Goal: Task Accomplishment & Management: Use online tool/utility

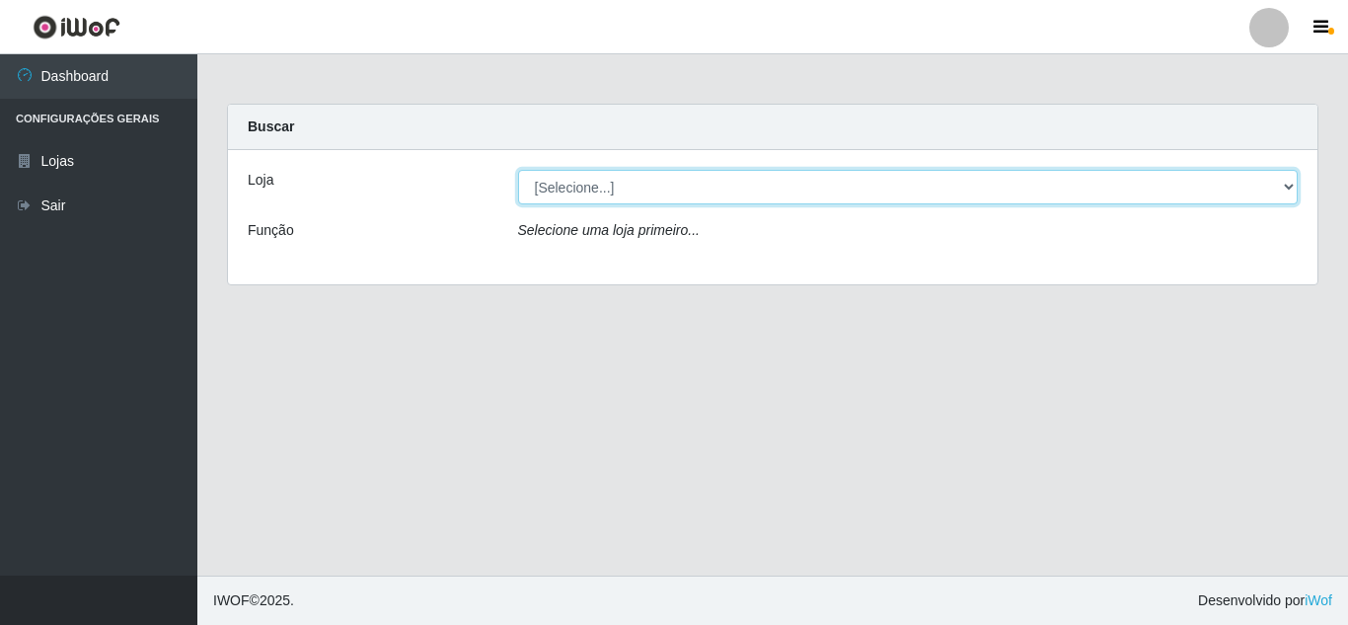
click at [1284, 183] on select "[Selecione...] Rede Compras Supermercados - LOJA 5" at bounding box center [908, 187] width 781 height 35
select select "397"
click at [518, 170] on select "[Selecione...] Rede Compras Supermercados - LOJA 5" at bounding box center [908, 187] width 781 height 35
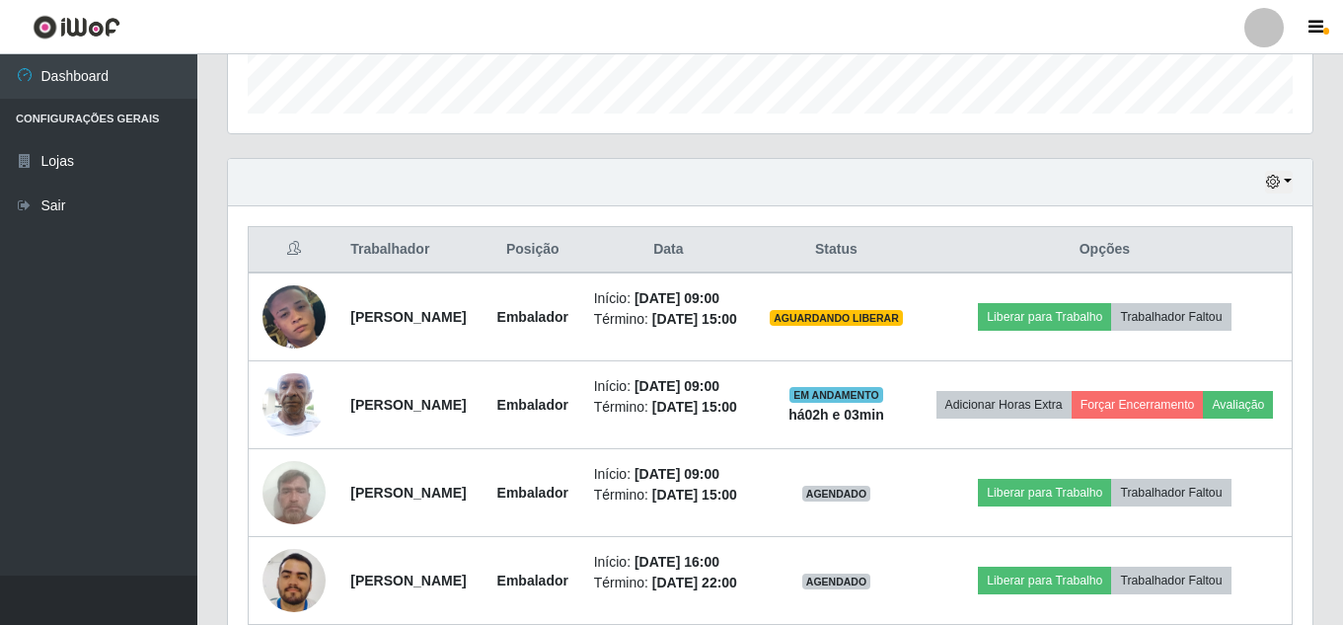
scroll to position [691, 0]
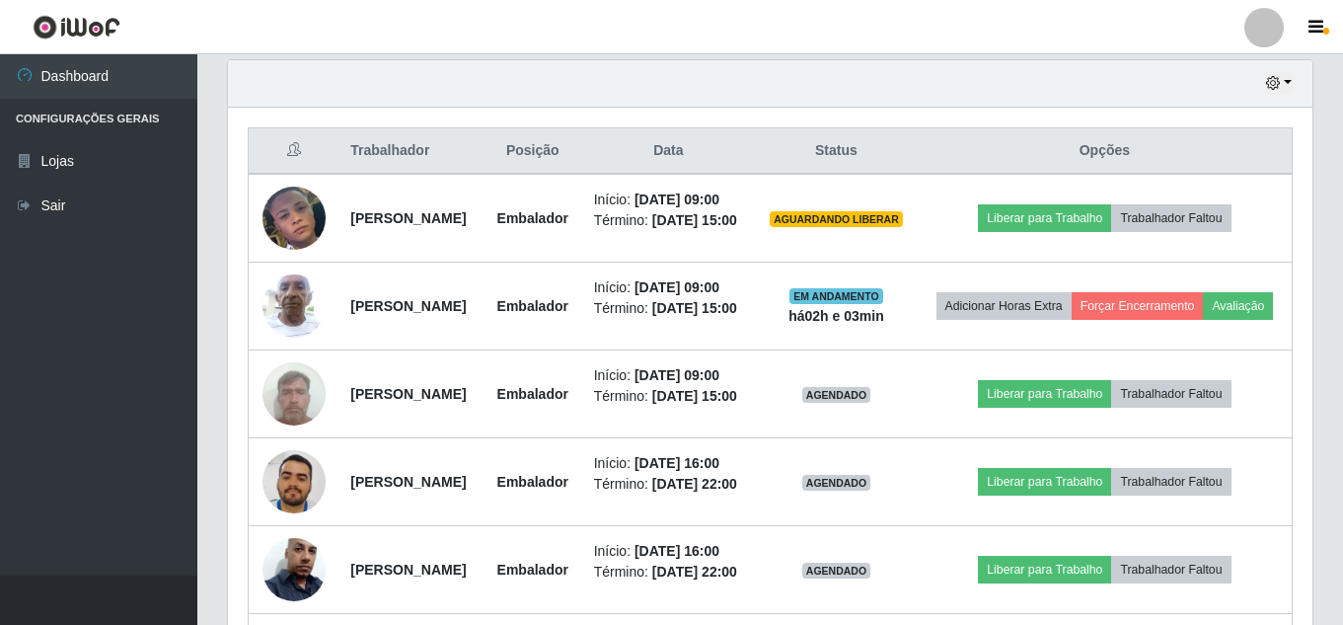
click at [247, 244] on div "Trabalhador Posição Data Status Opções [PERSON_NAME] Embalador Início: [DATE] 0…" at bounding box center [770, 459] width 1085 height 702
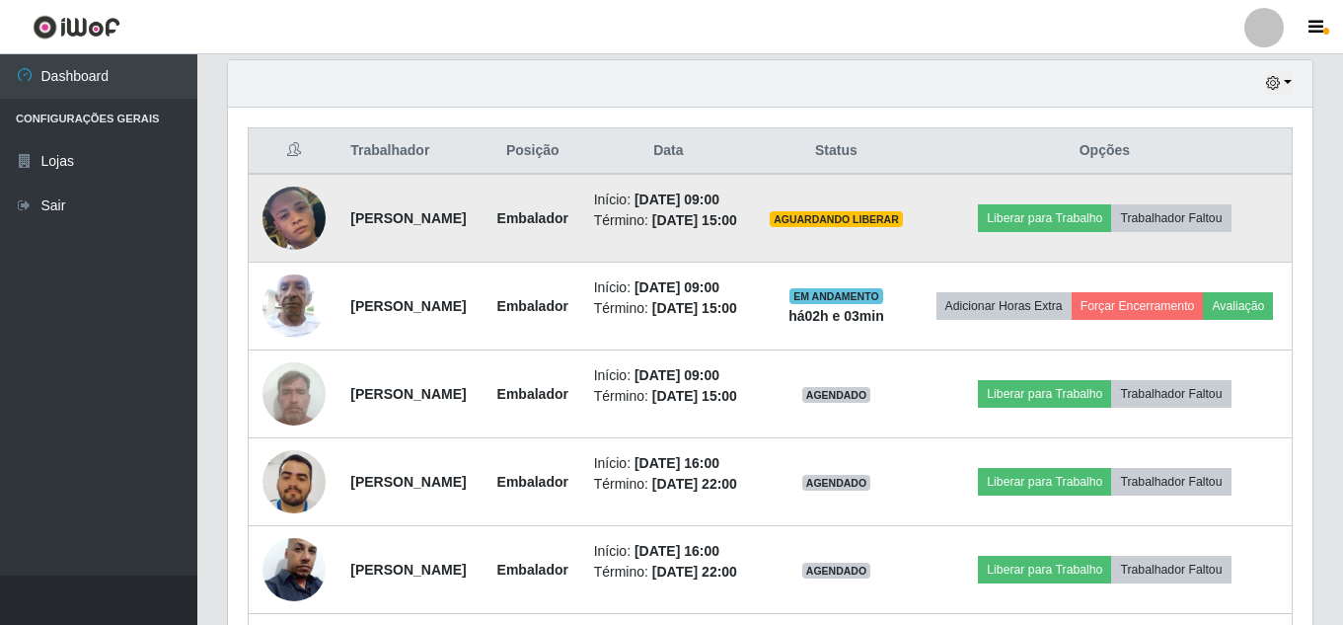
click at [284, 237] on img at bounding box center [294, 218] width 63 height 98
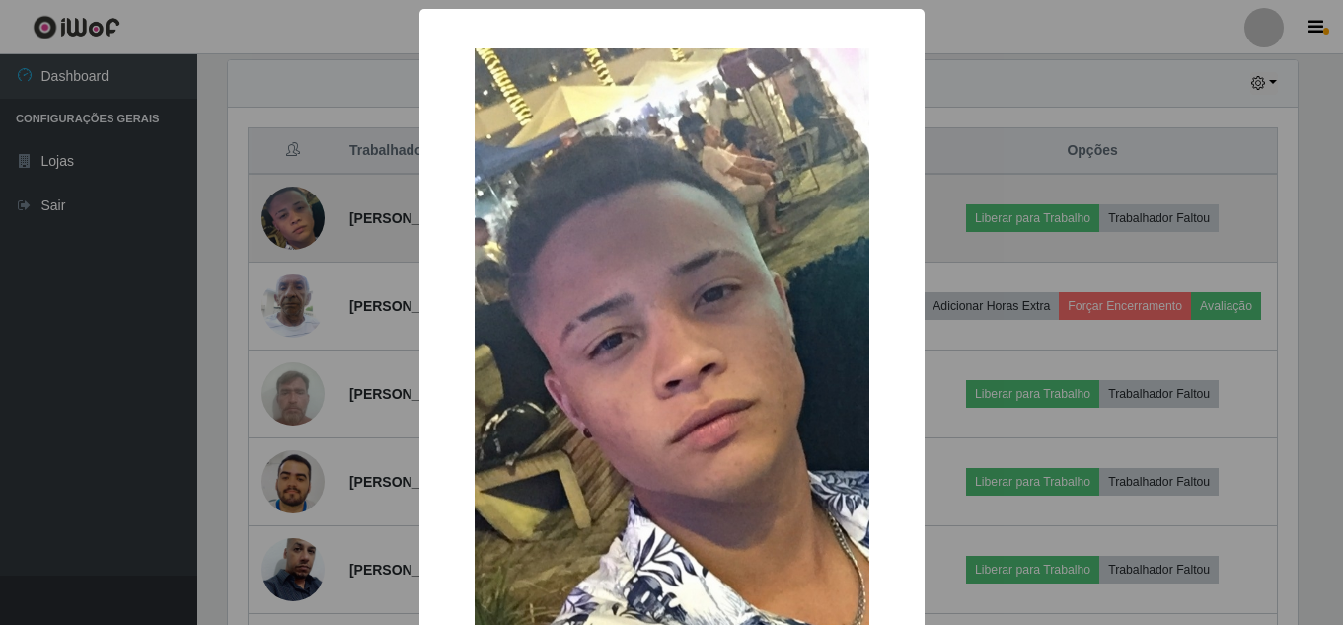
scroll to position [410, 1075]
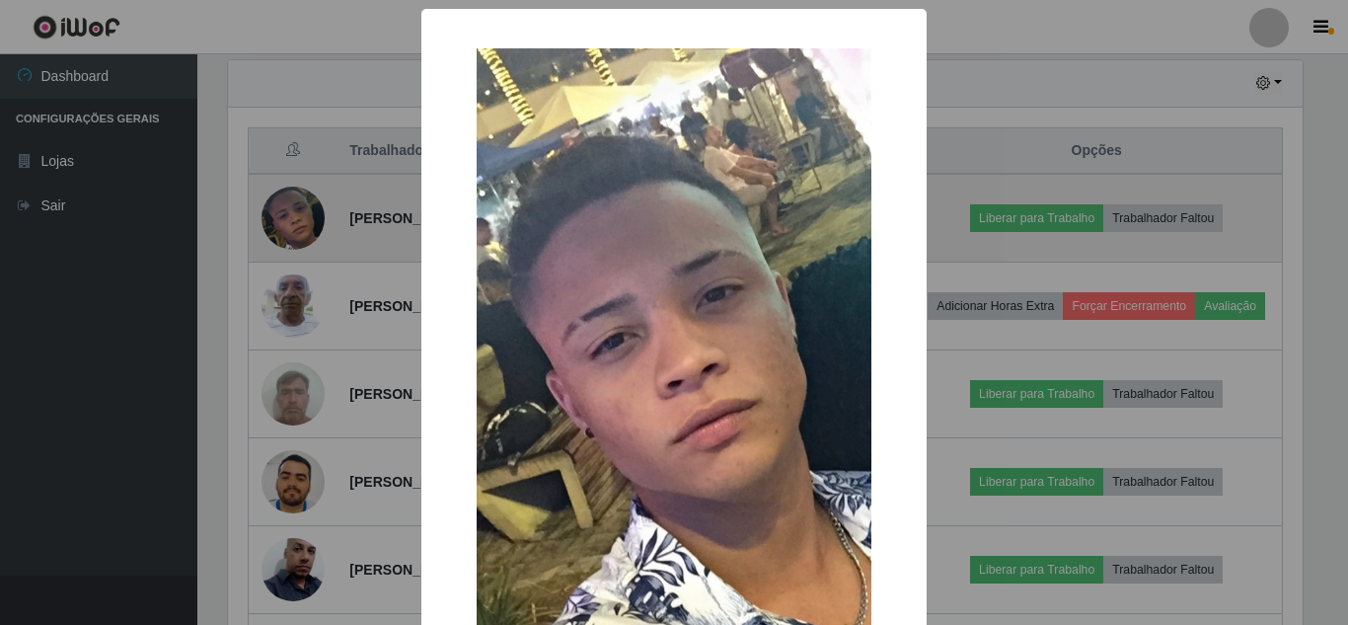
click at [284, 237] on div "× OK Cancel" at bounding box center [674, 312] width 1348 height 625
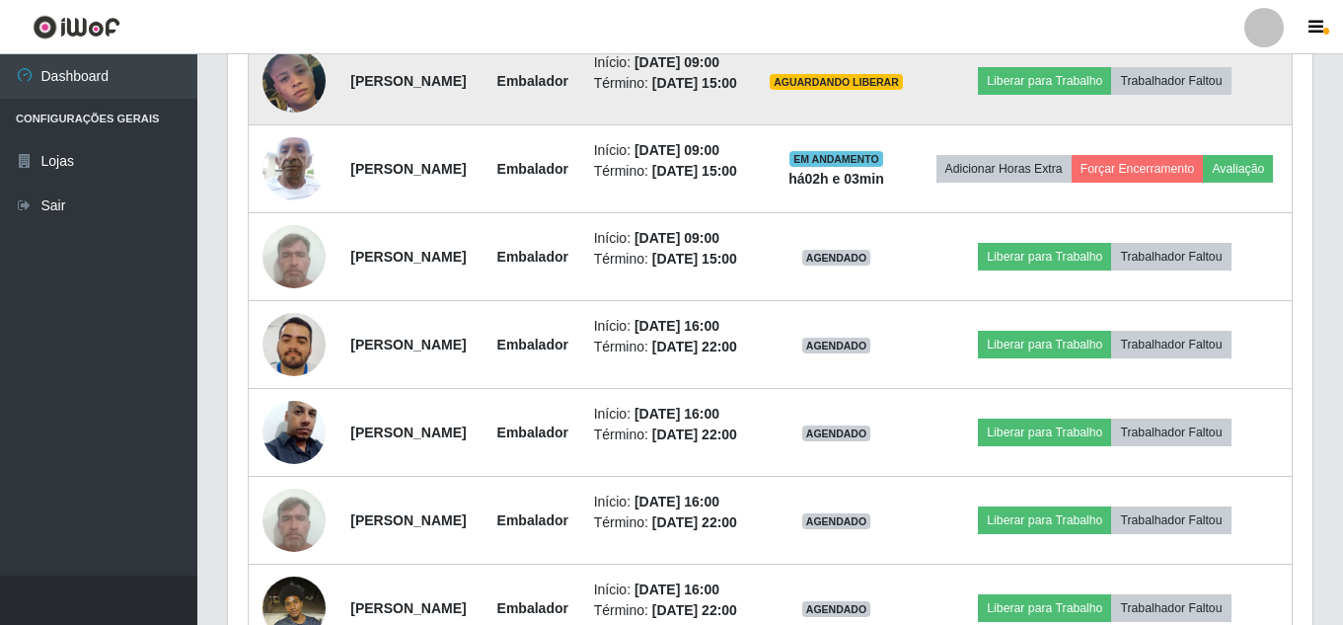
scroll to position [691, 0]
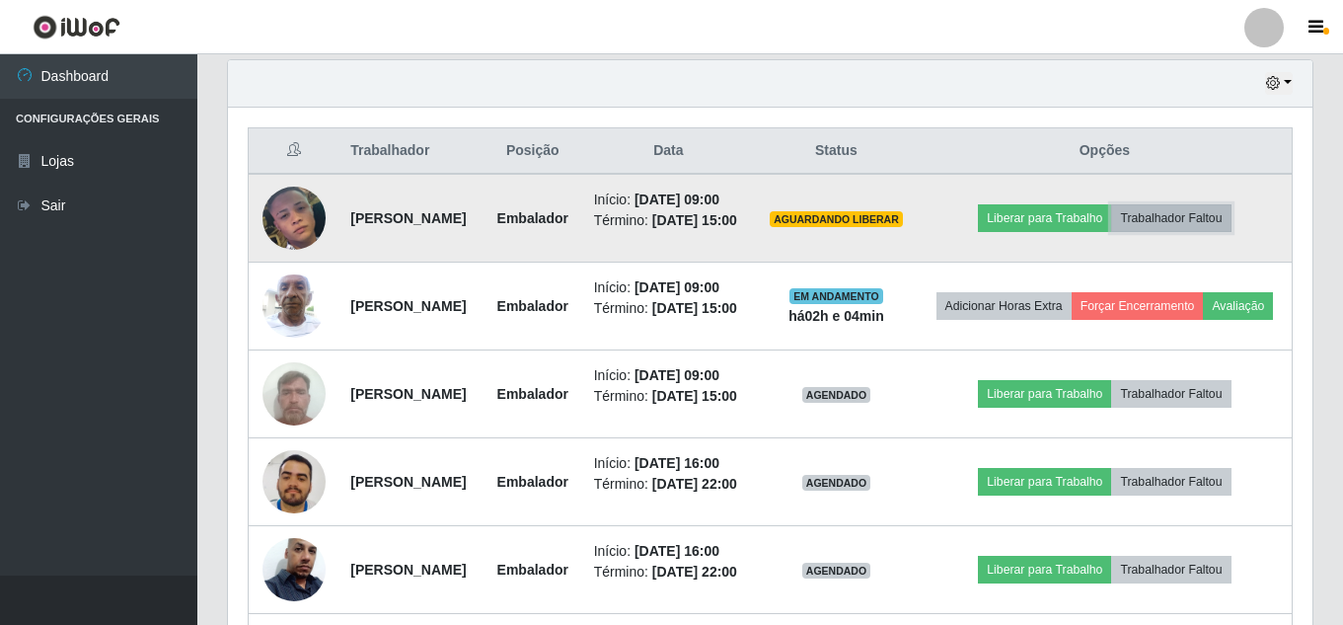
click at [1191, 232] on button "Trabalhador Faltou" at bounding box center [1170, 218] width 119 height 28
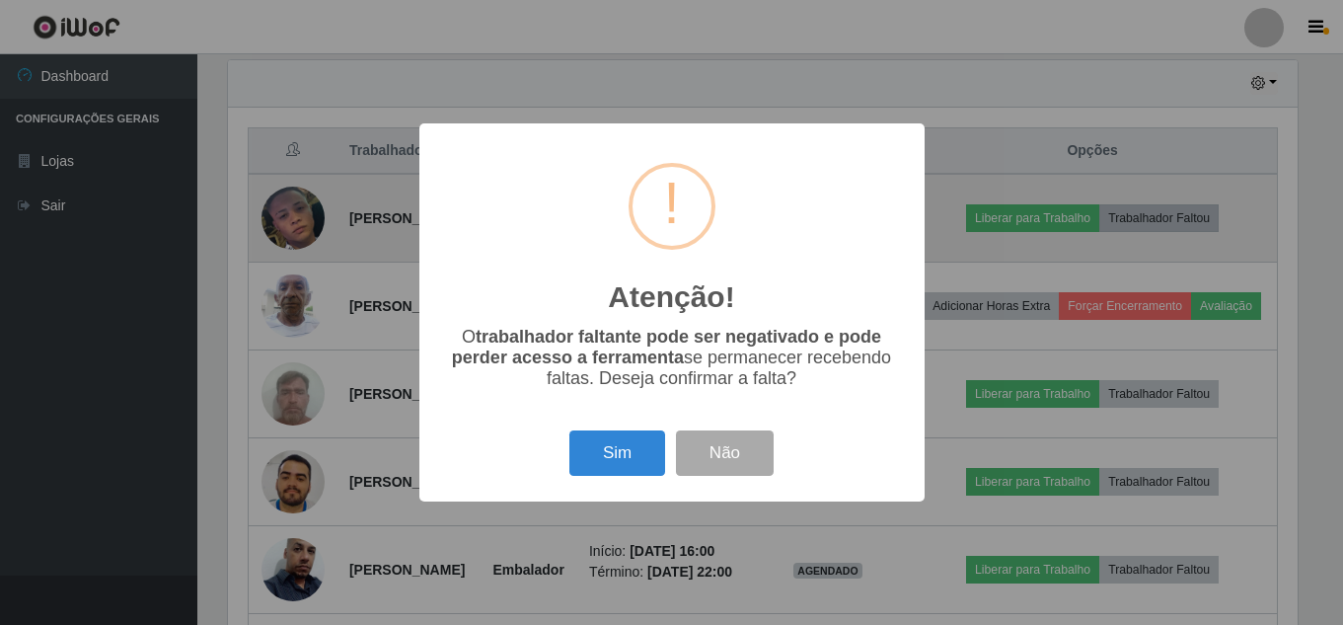
scroll to position [410, 1075]
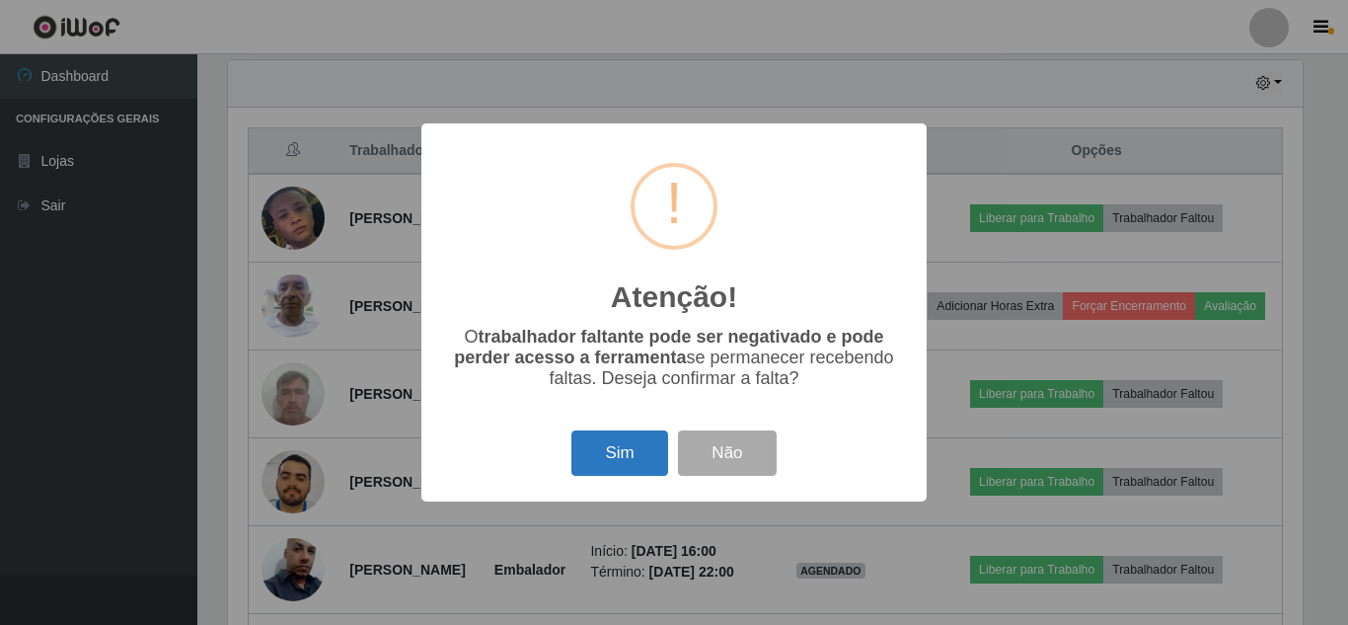
click at [634, 447] on button "Sim" at bounding box center [619, 453] width 96 height 46
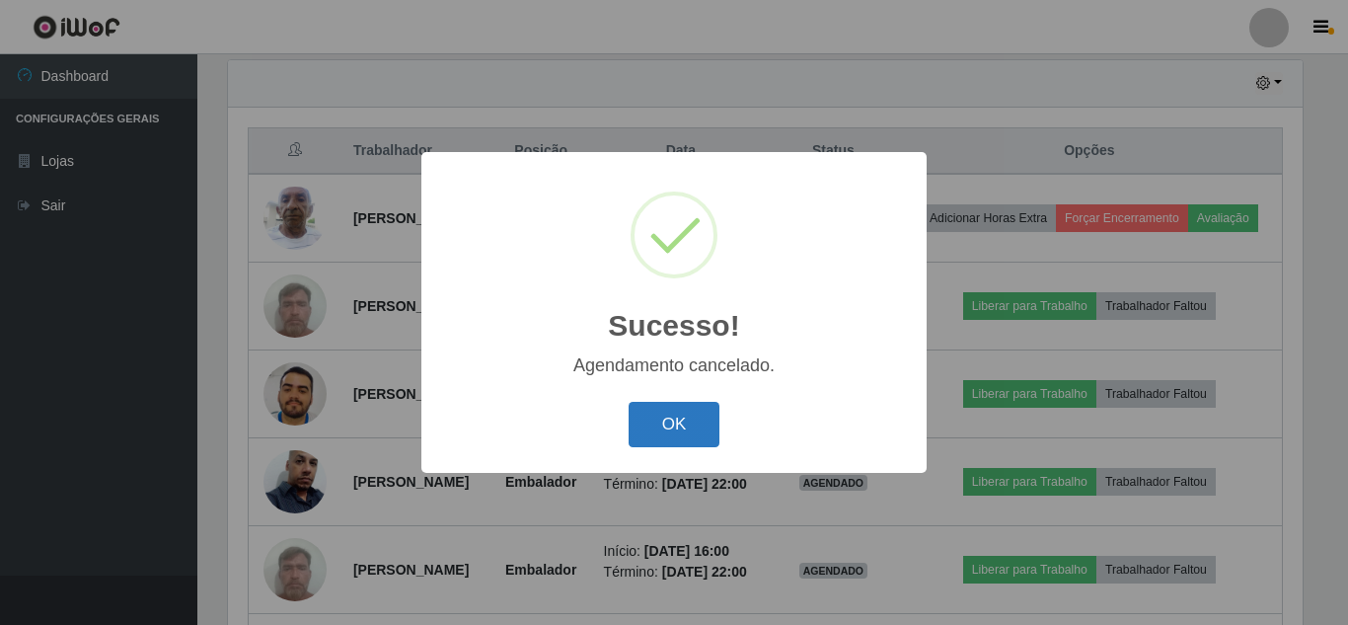
click at [653, 418] on button "OK" at bounding box center [675, 425] width 92 height 46
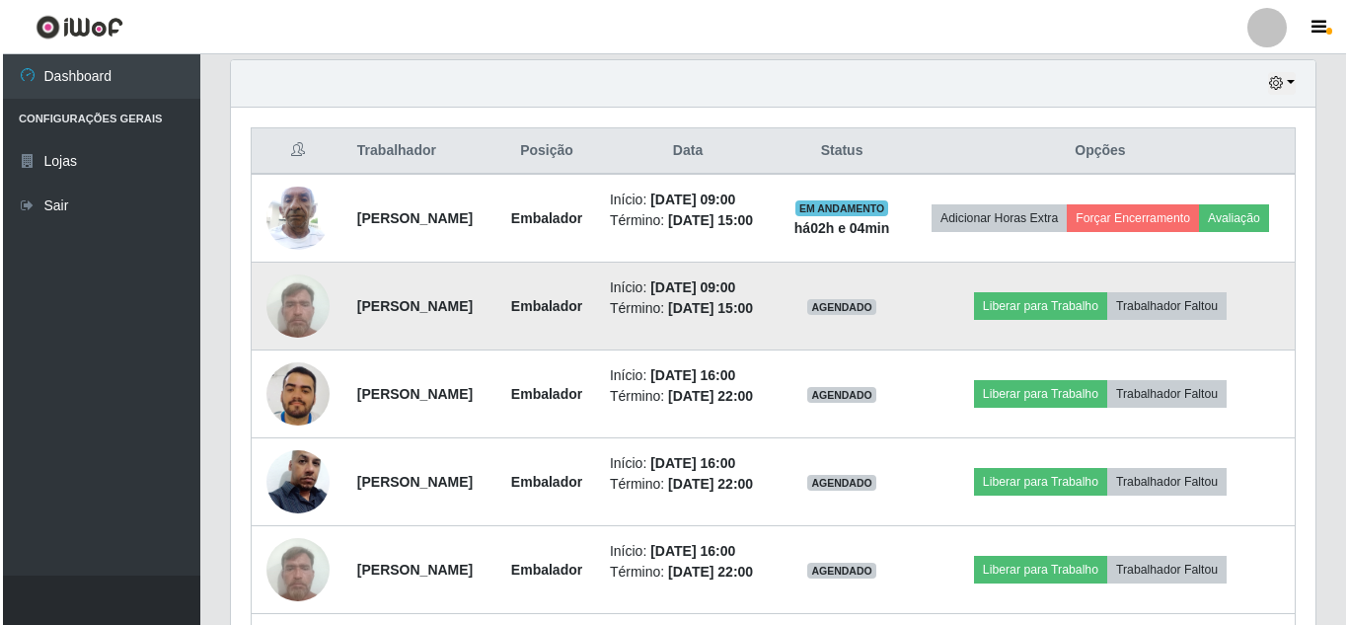
scroll to position [410, 1085]
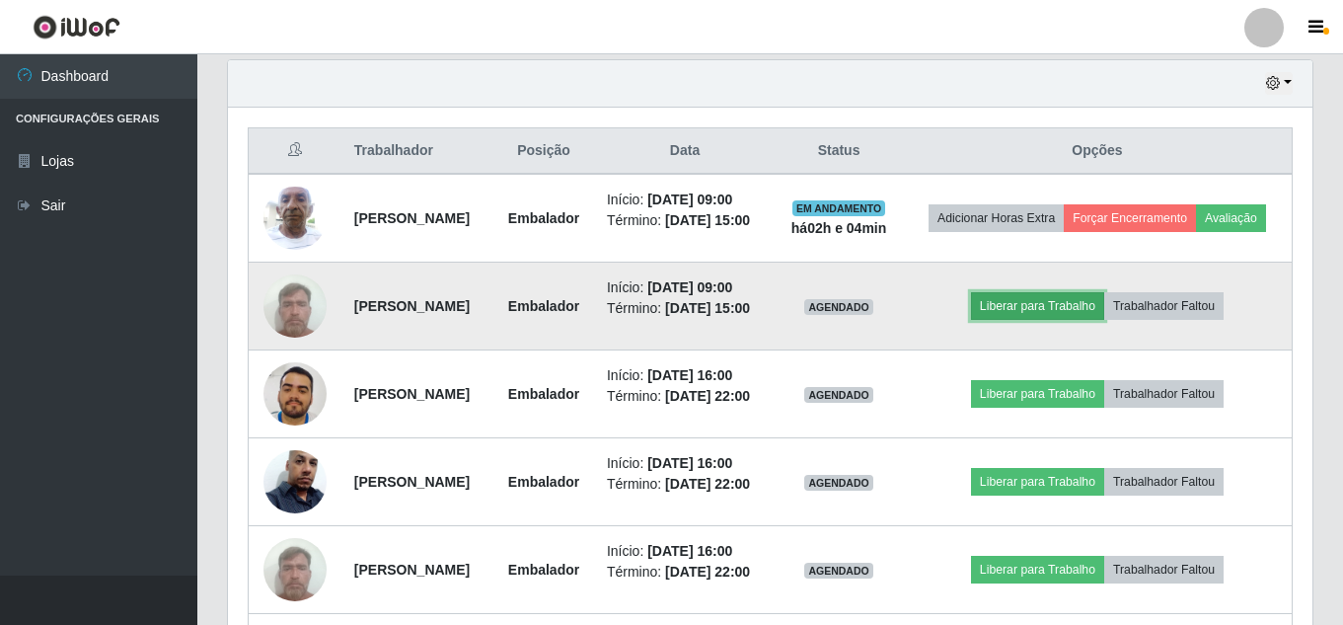
click at [1076, 320] on button "Liberar para Trabalho" at bounding box center [1037, 306] width 133 height 28
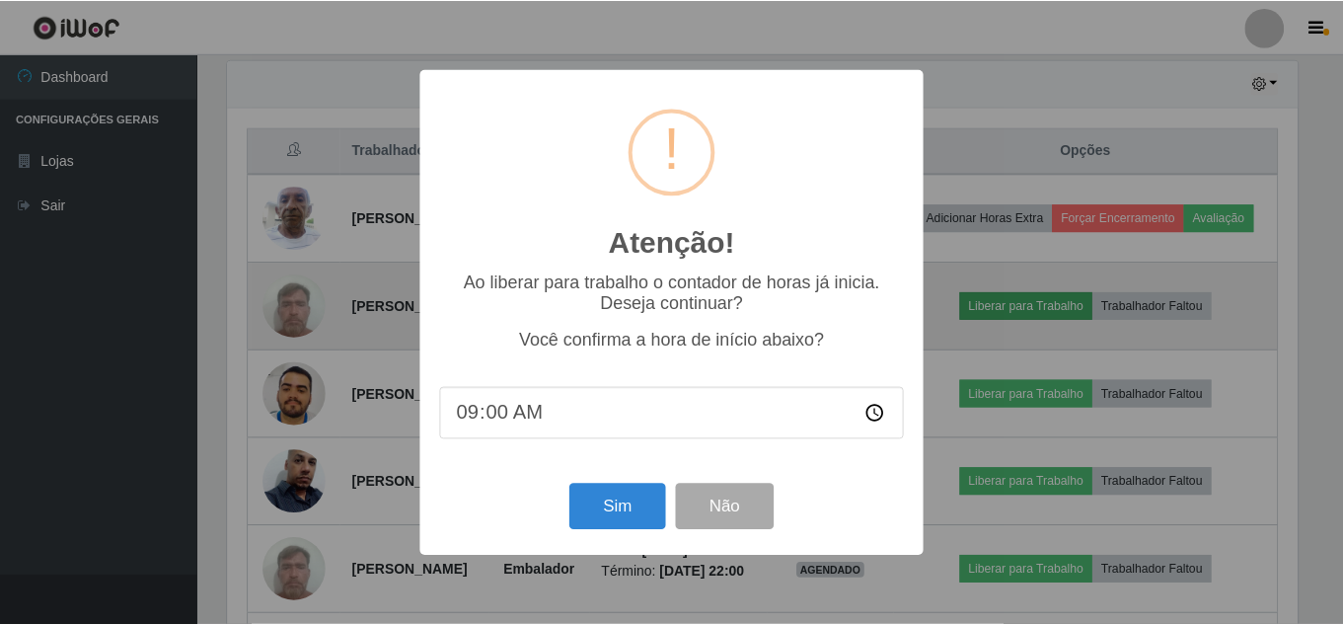
scroll to position [410, 1075]
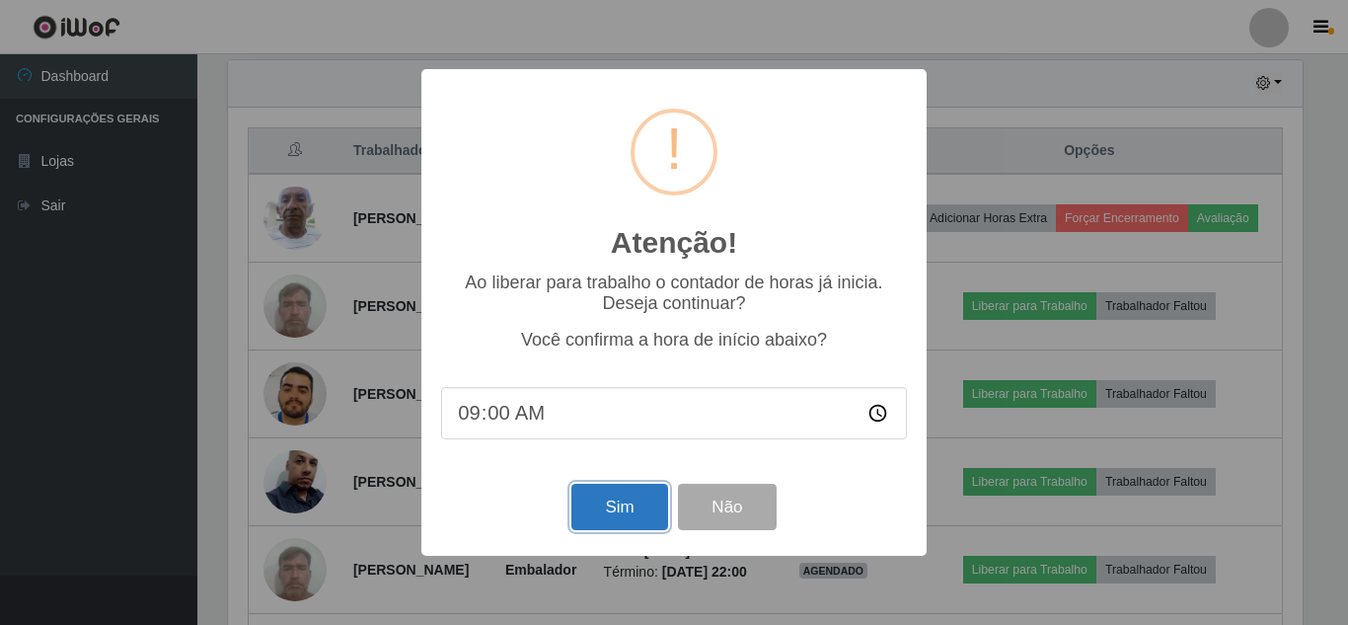
click at [596, 506] on button "Sim" at bounding box center [619, 507] width 96 height 46
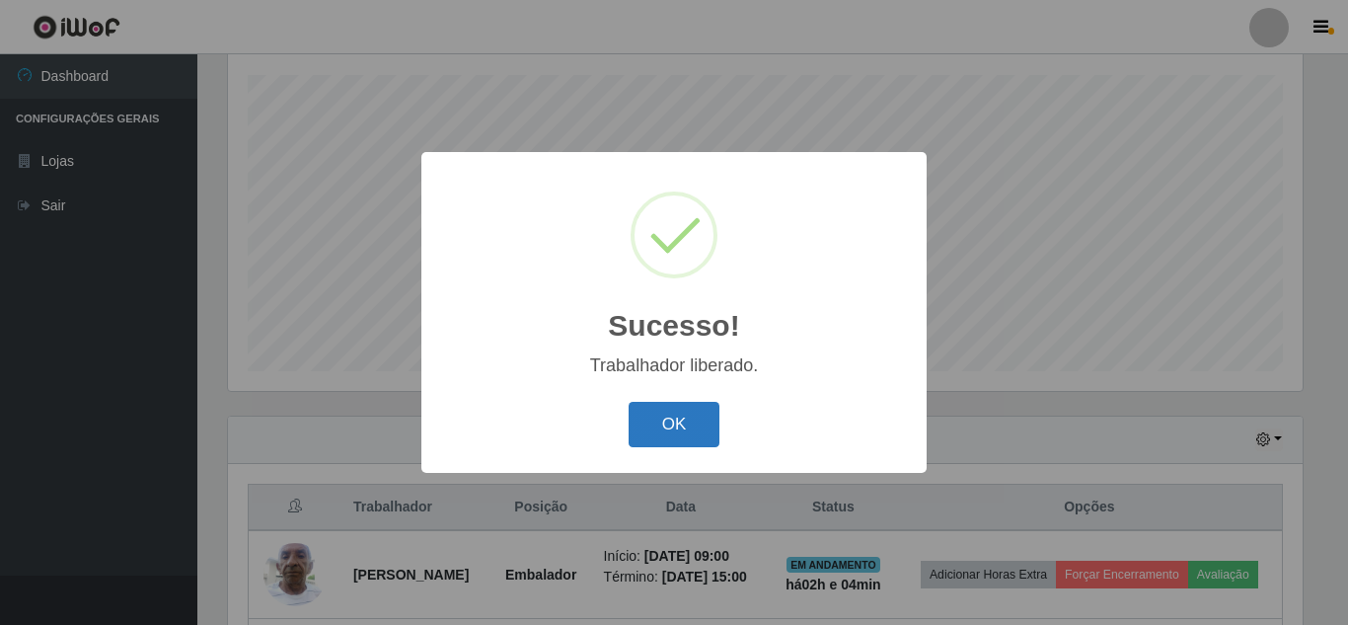
click at [679, 433] on button "OK" at bounding box center [675, 425] width 92 height 46
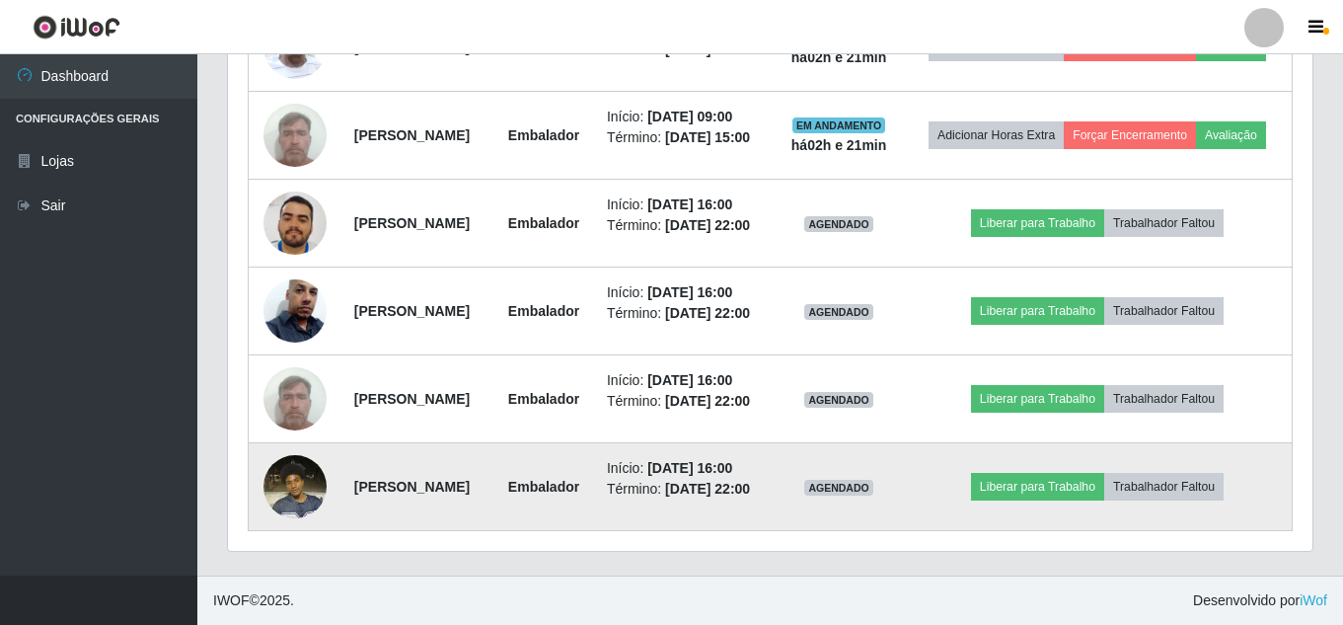
scroll to position [1075, 0]
click at [317, 474] on img at bounding box center [295, 486] width 63 height 84
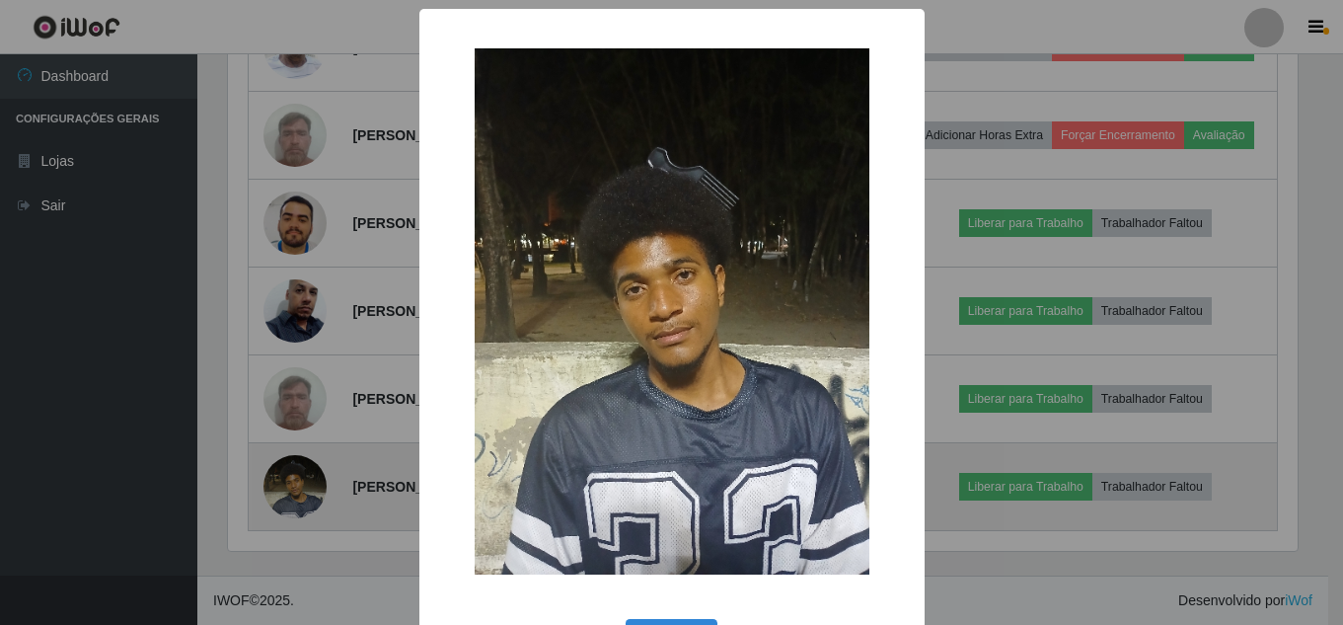
scroll to position [410, 1075]
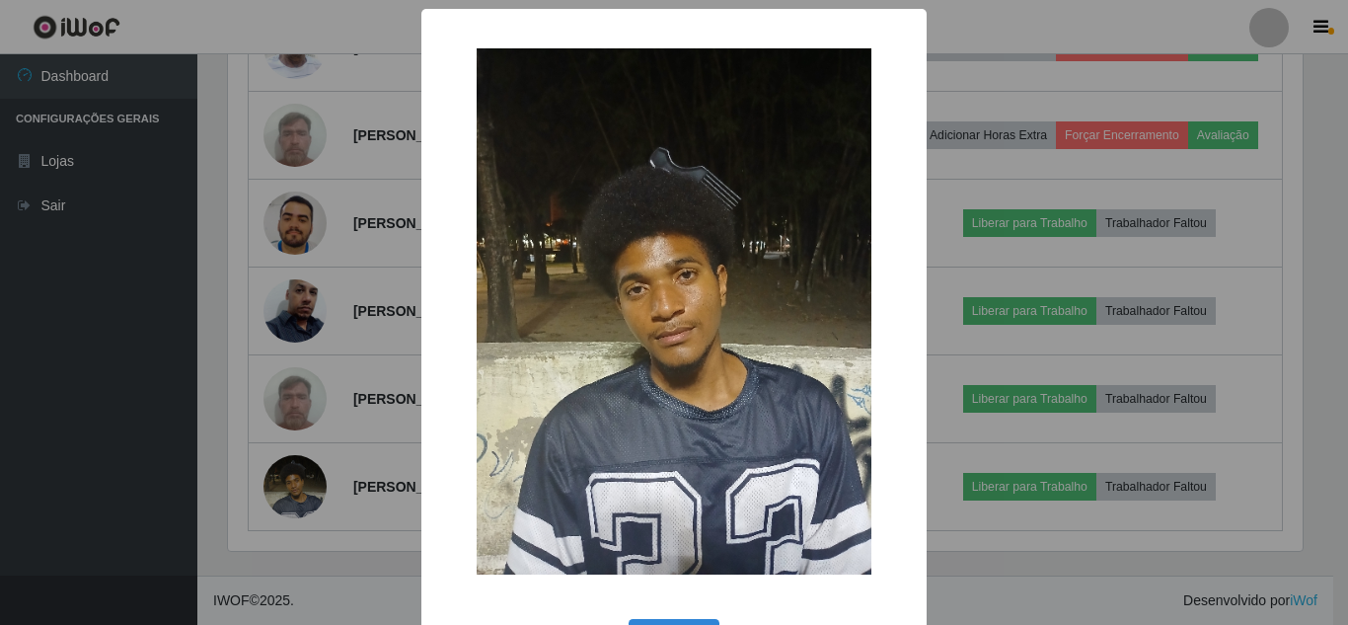
click at [332, 415] on div "× OK Cancel" at bounding box center [674, 312] width 1348 height 625
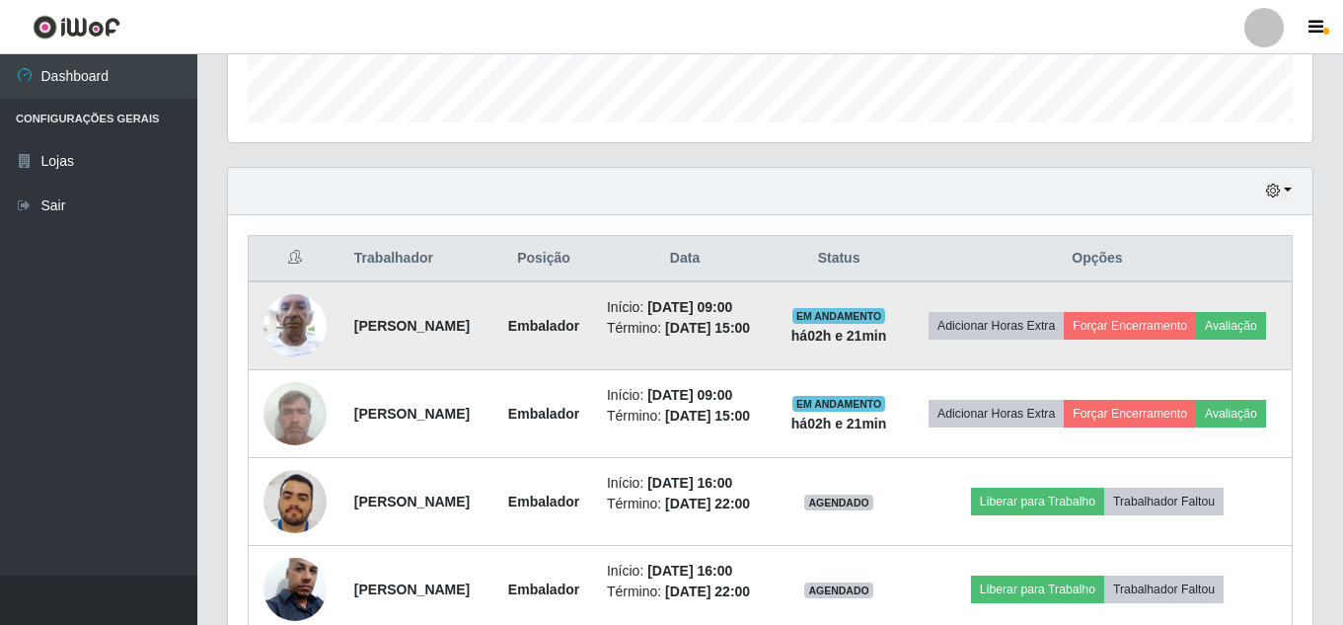
scroll to position [581, 0]
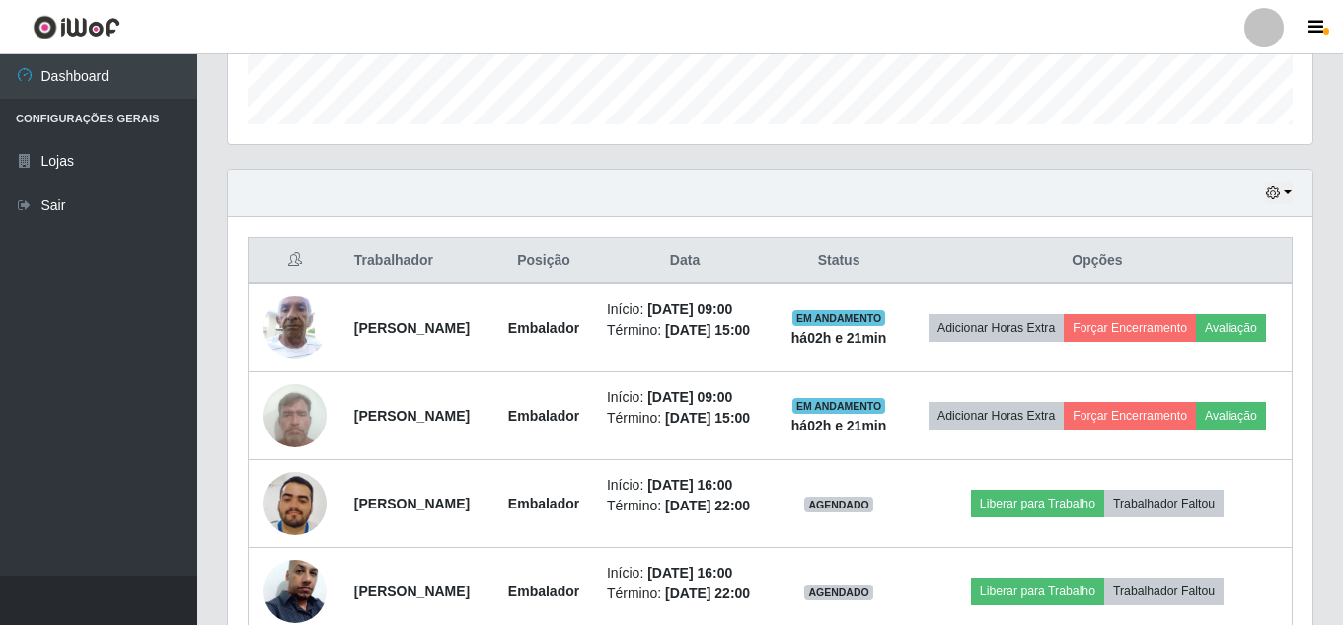
click at [1293, 190] on div "Hoje 1 dia 3 dias 1 Semana Não encerrados" at bounding box center [770, 193] width 1085 height 47
click at [1285, 191] on button "button" at bounding box center [1279, 193] width 28 height 23
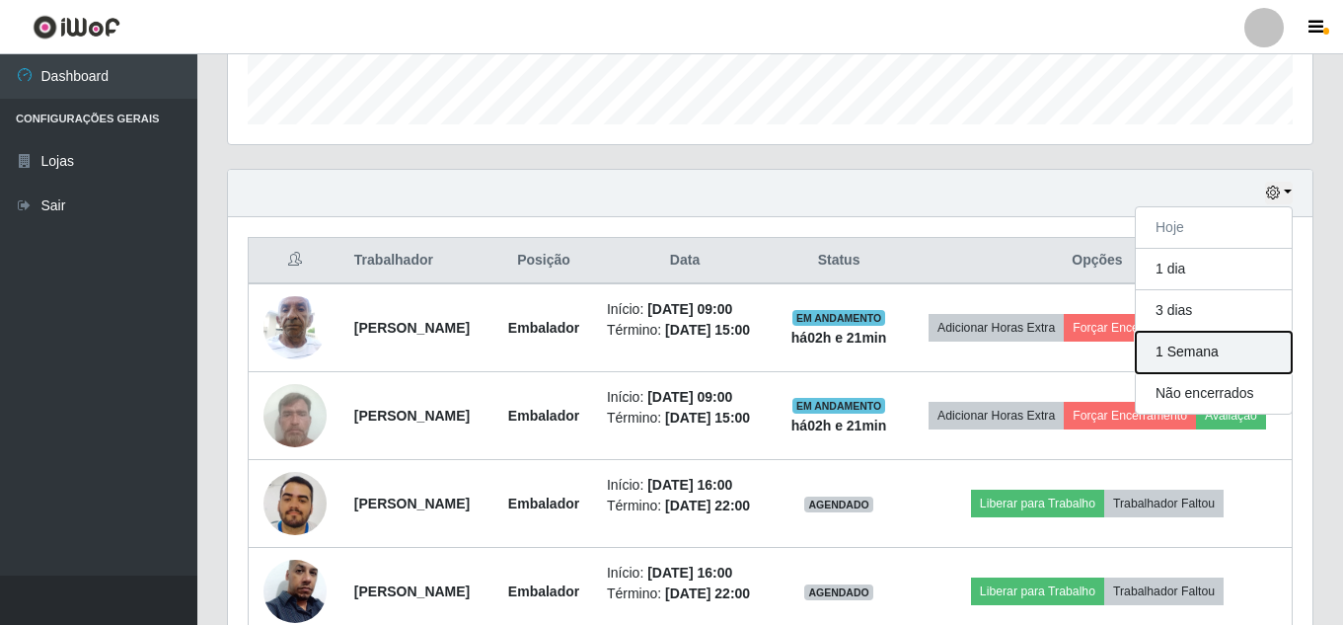
click at [1191, 360] on button "1 Semana" at bounding box center [1214, 352] width 156 height 41
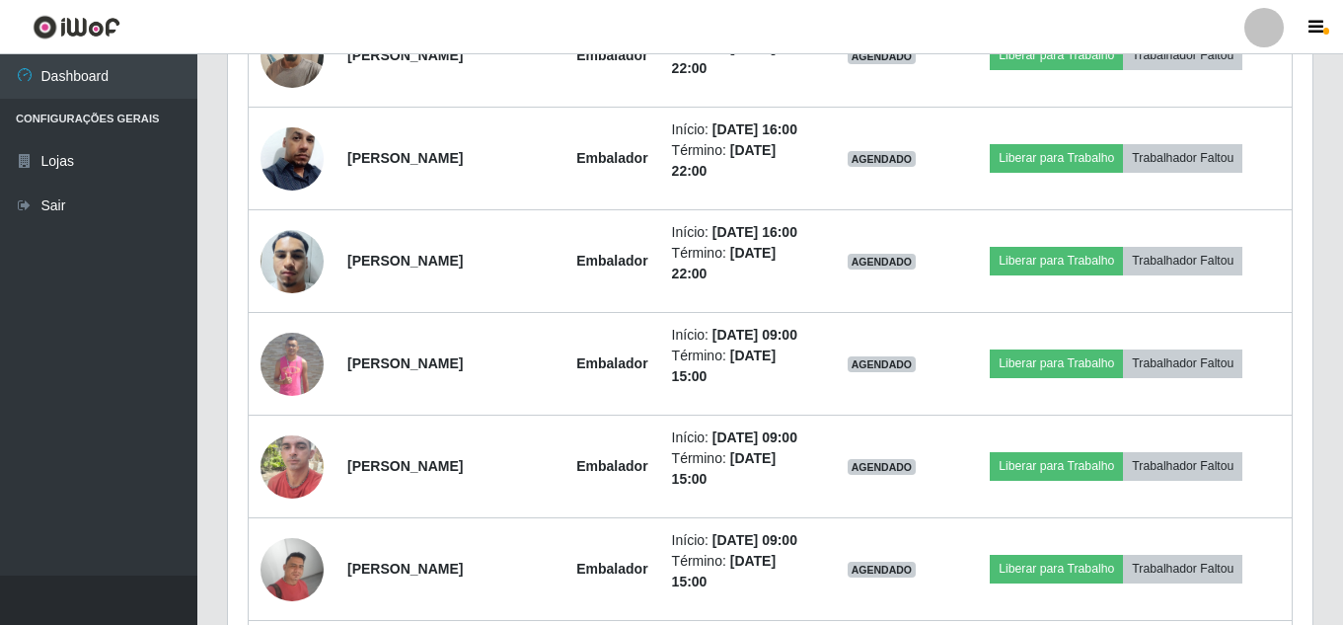
scroll to position [3838, 0]
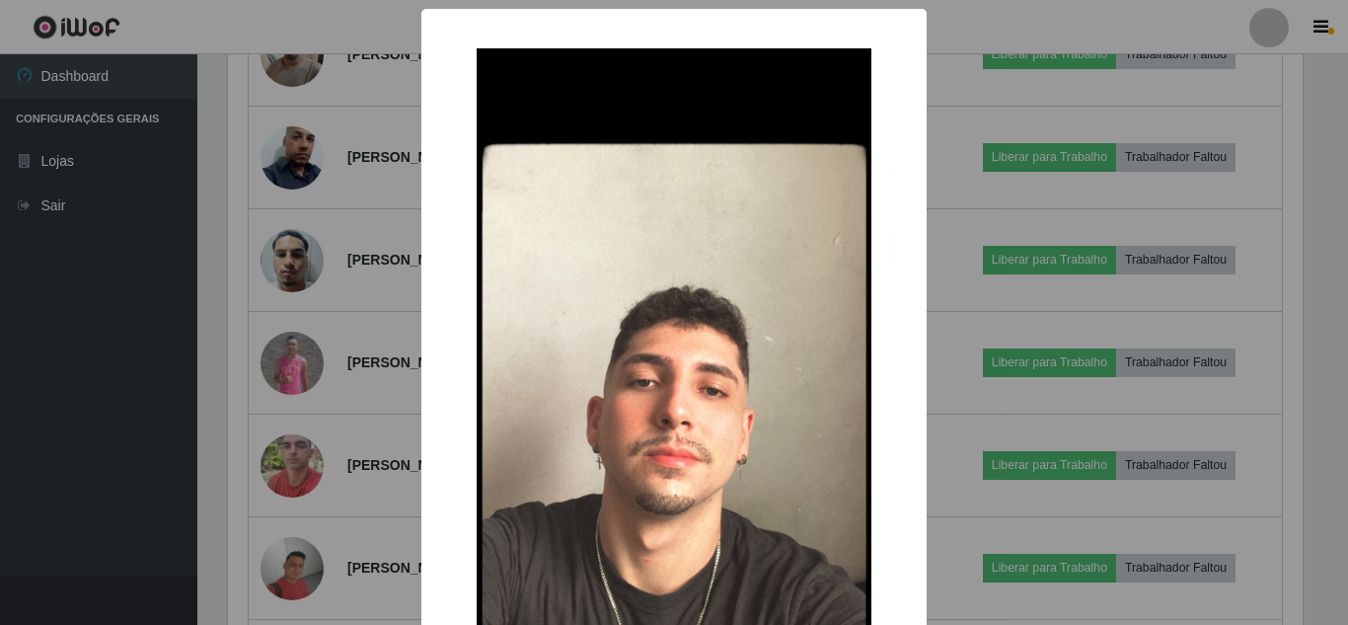
click at [299, 314] on div "× OK Cancel" at bounding box center [674, 312] width 1348 height 625
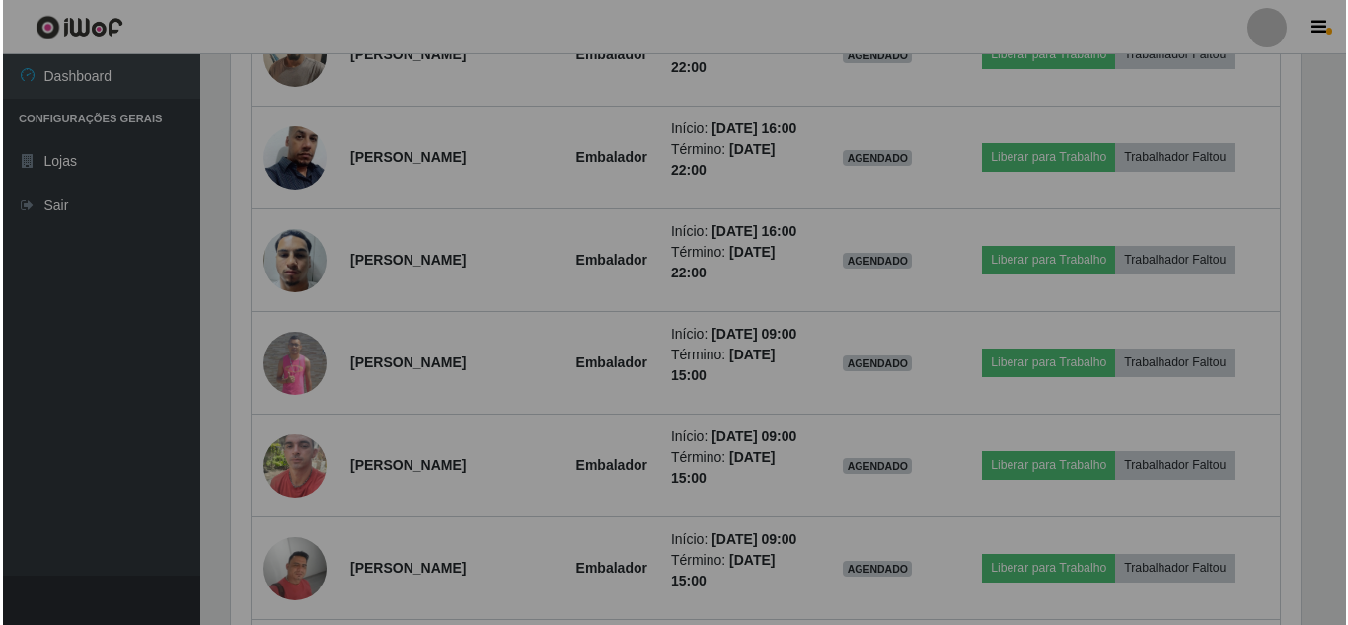
scroll to position [410, 1085]
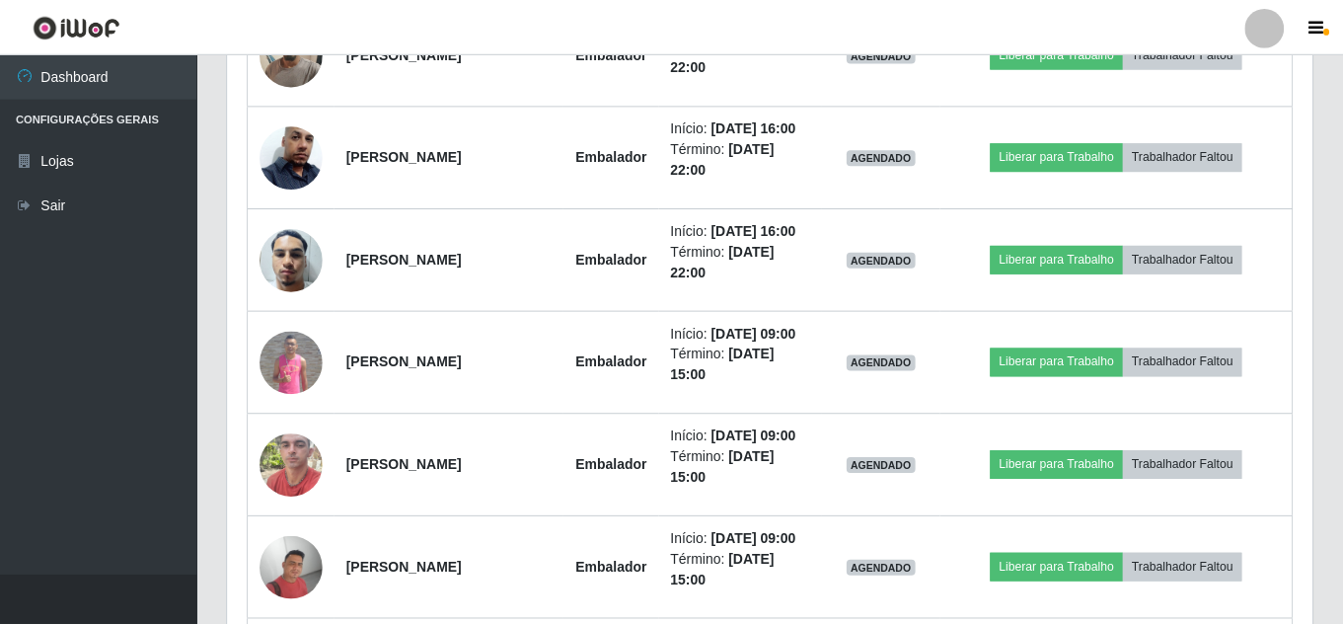
scroll to position [410, 1075]
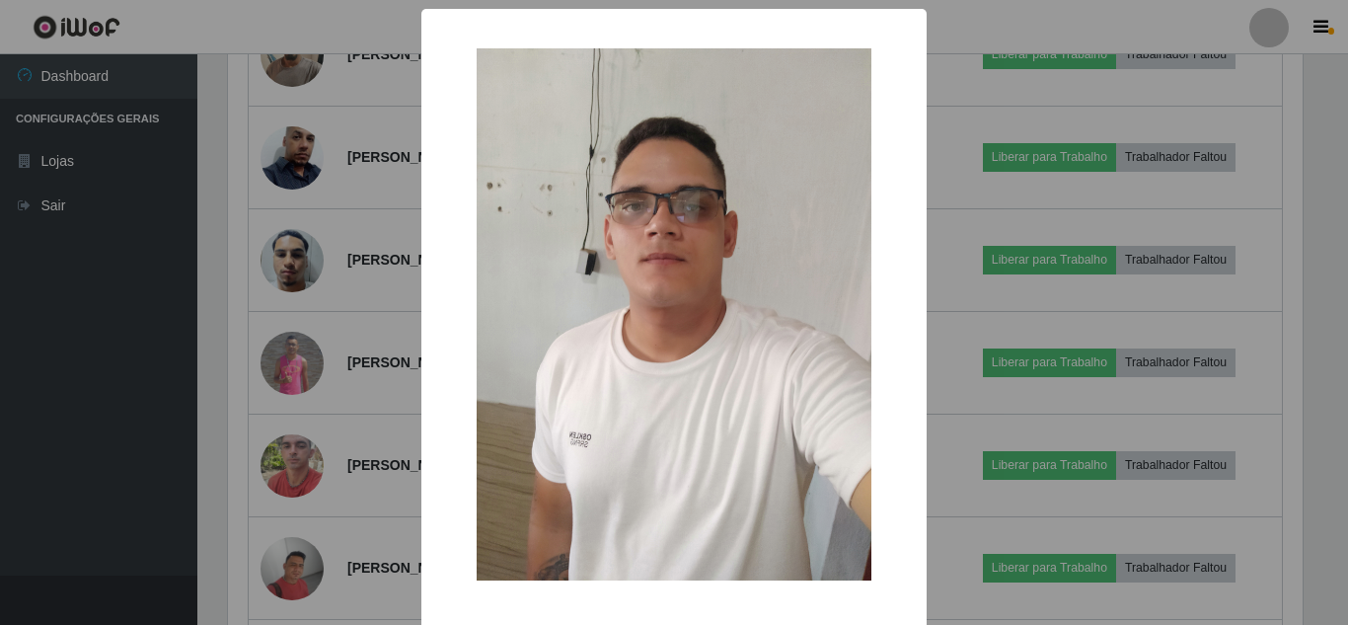
click at [342, 408] on div "× OK Cancel" at bounding box center [674, 312] width 1348 height 625
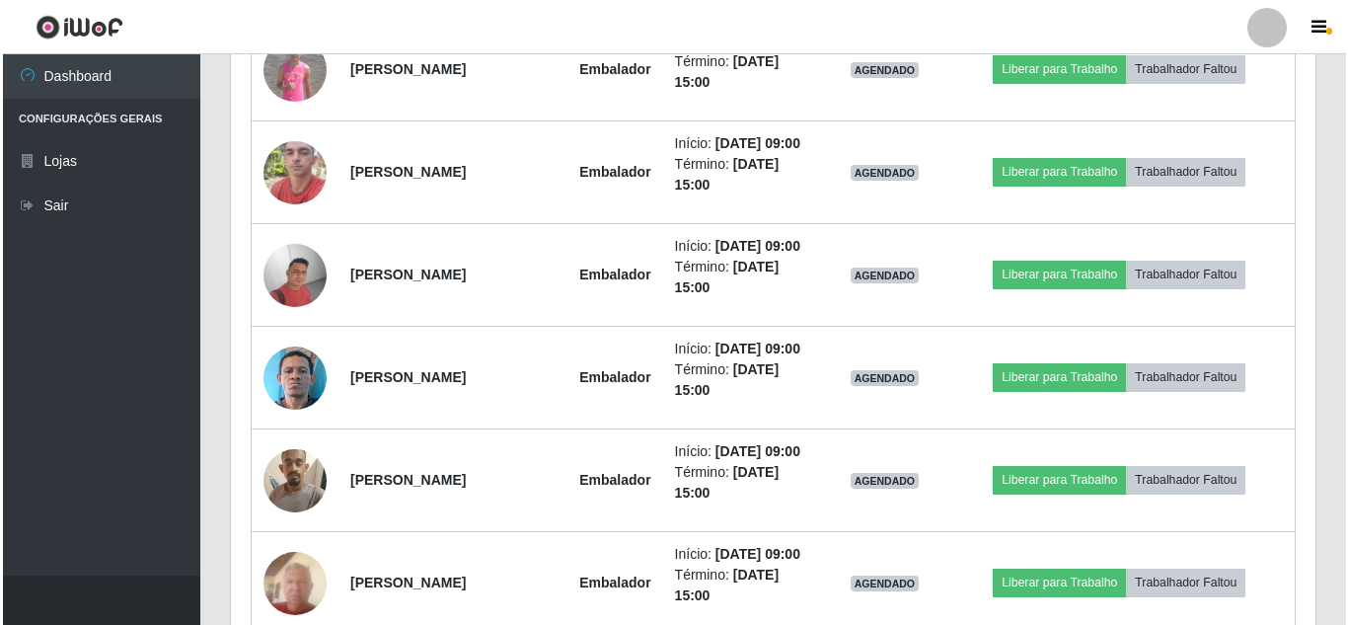
scroll to position [4134, 0]
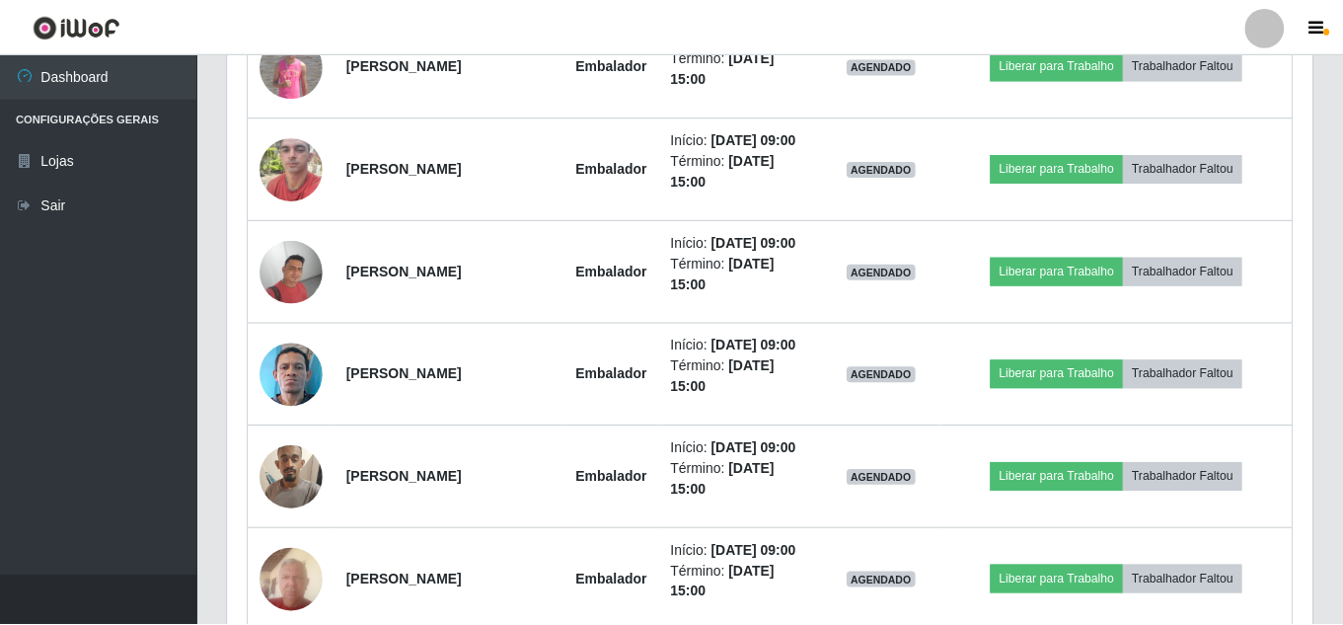
scroll to position [410, 1075]
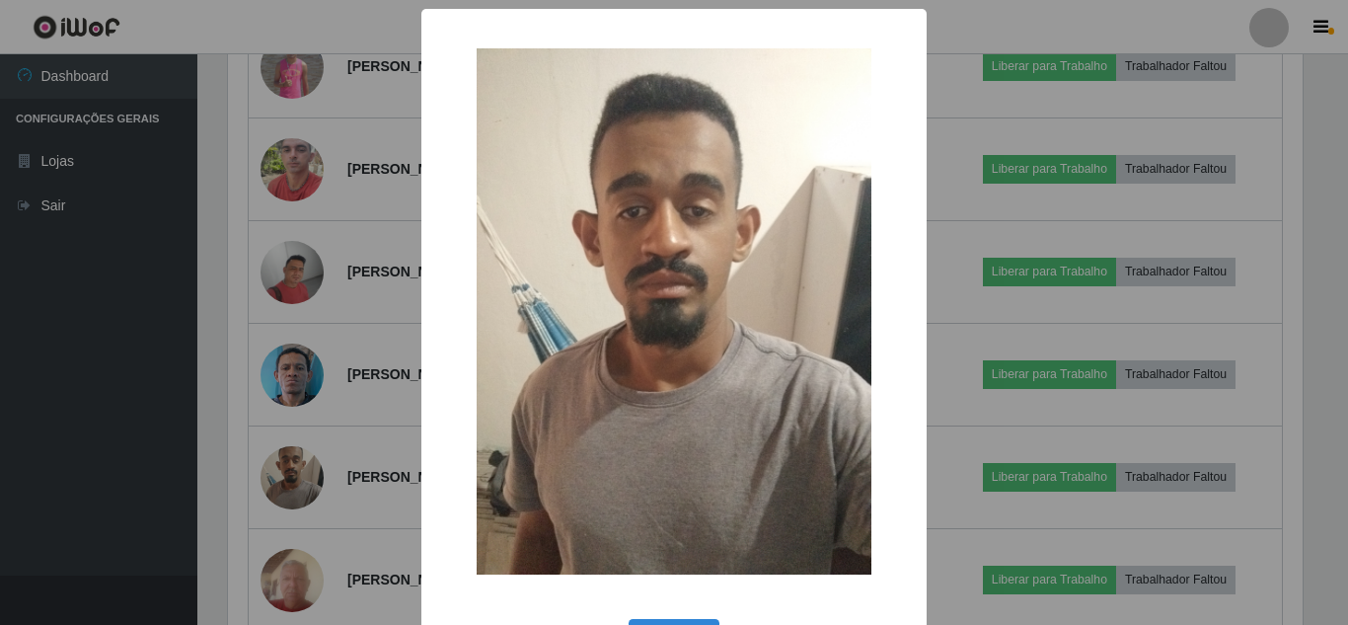
click at [292, 380] on div "× OK Cancel" at bounding box center [674, 312] width 1348 height 625
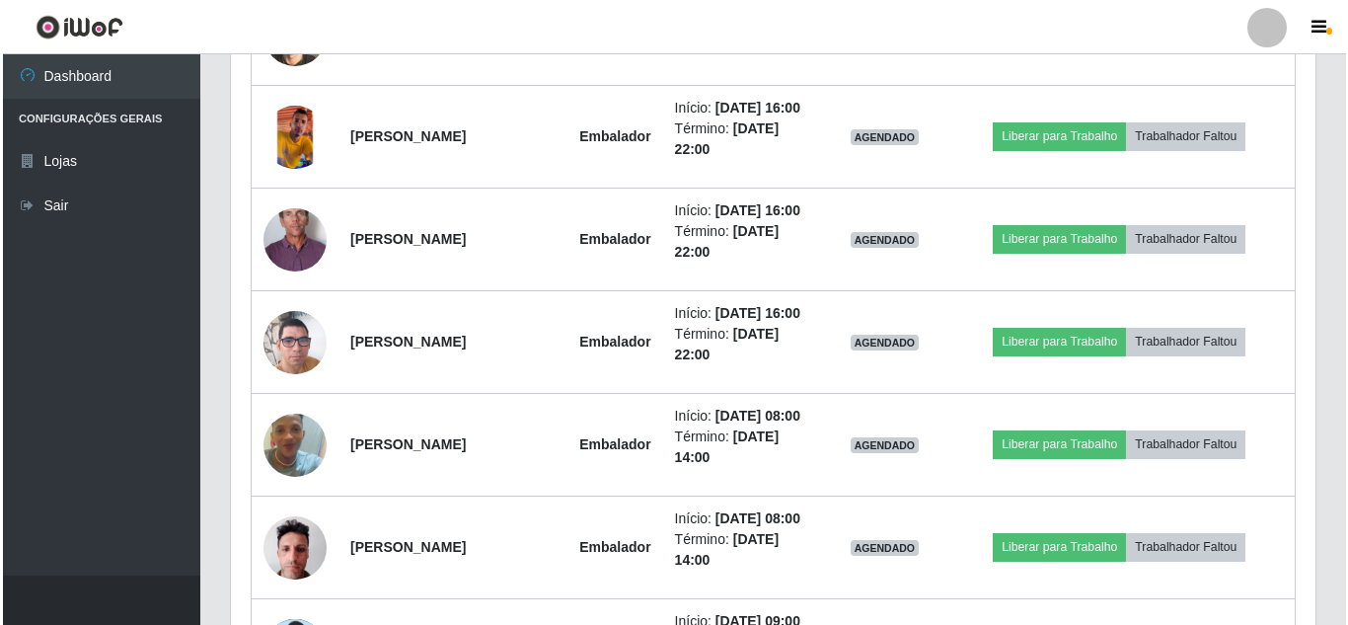
scroll to position [5023, 0]
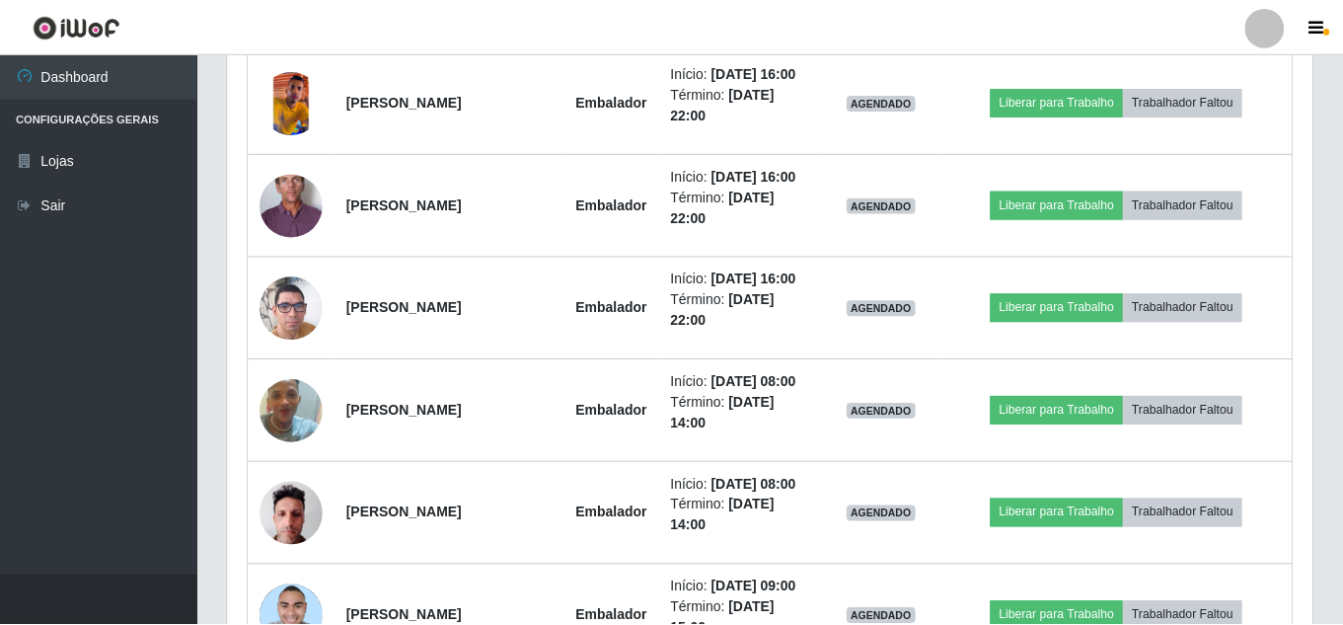
scroll to position [410, 1075]
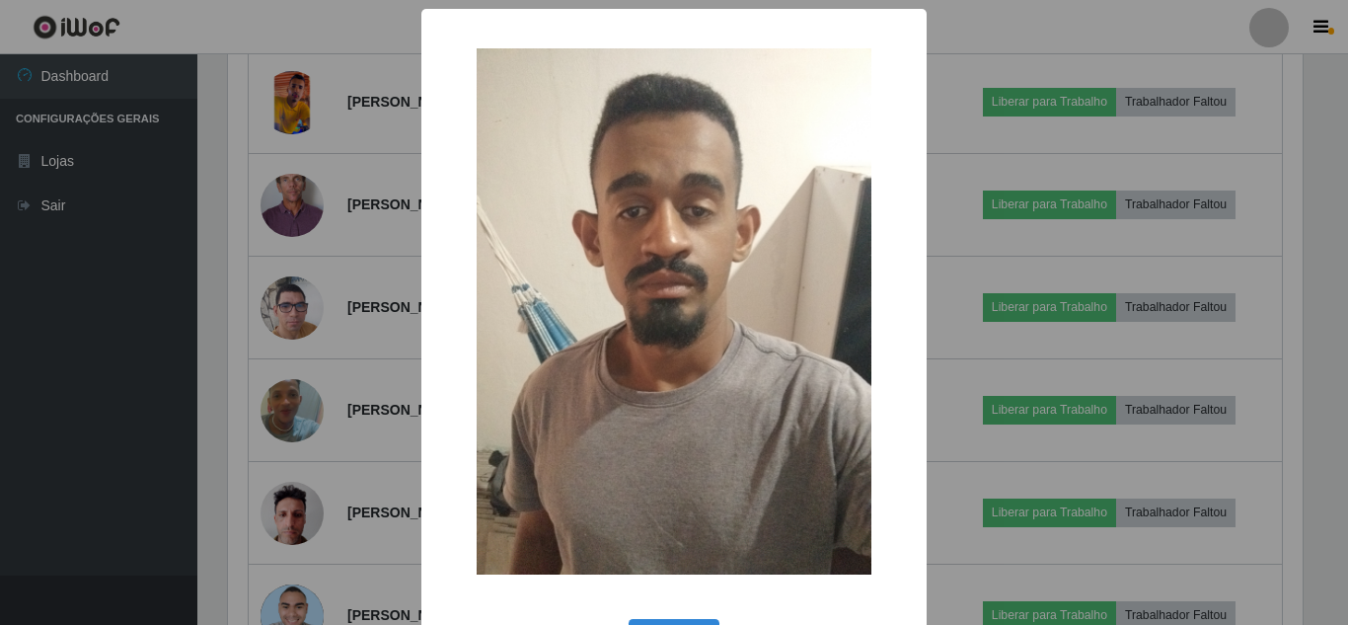
click at [301, 351] on div "× OK Cancel" at bounding box center [674, 312] width 1348 height 625
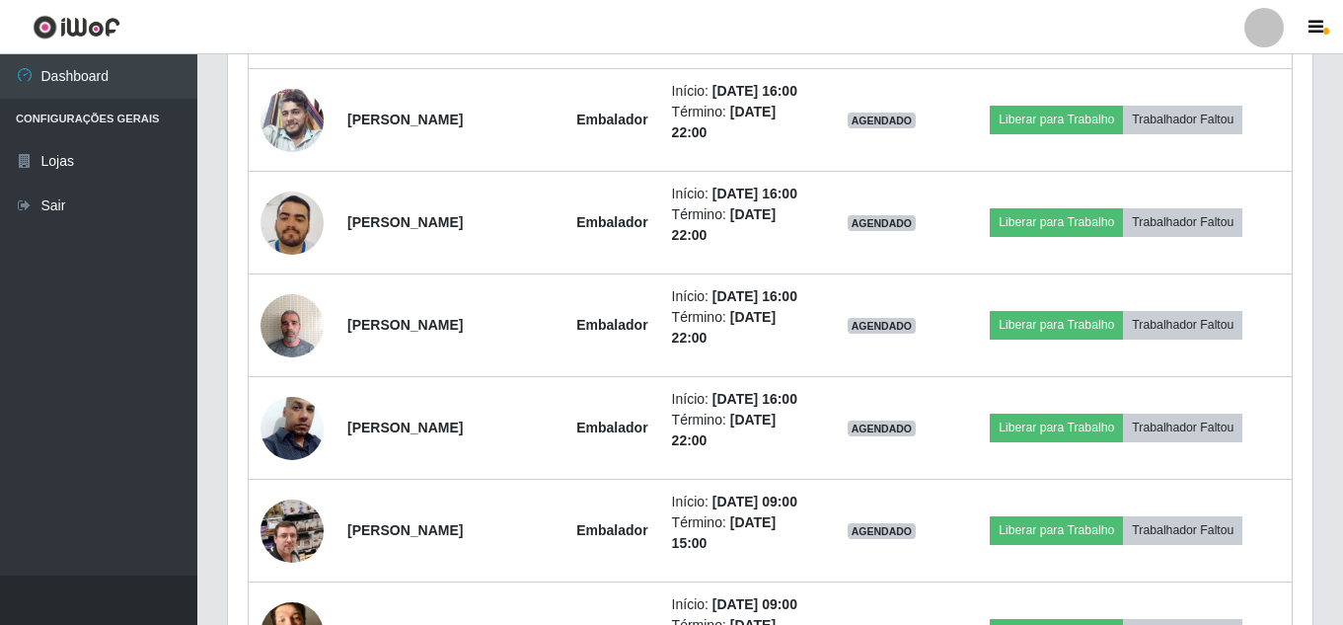
scroll to position [6750, 0]
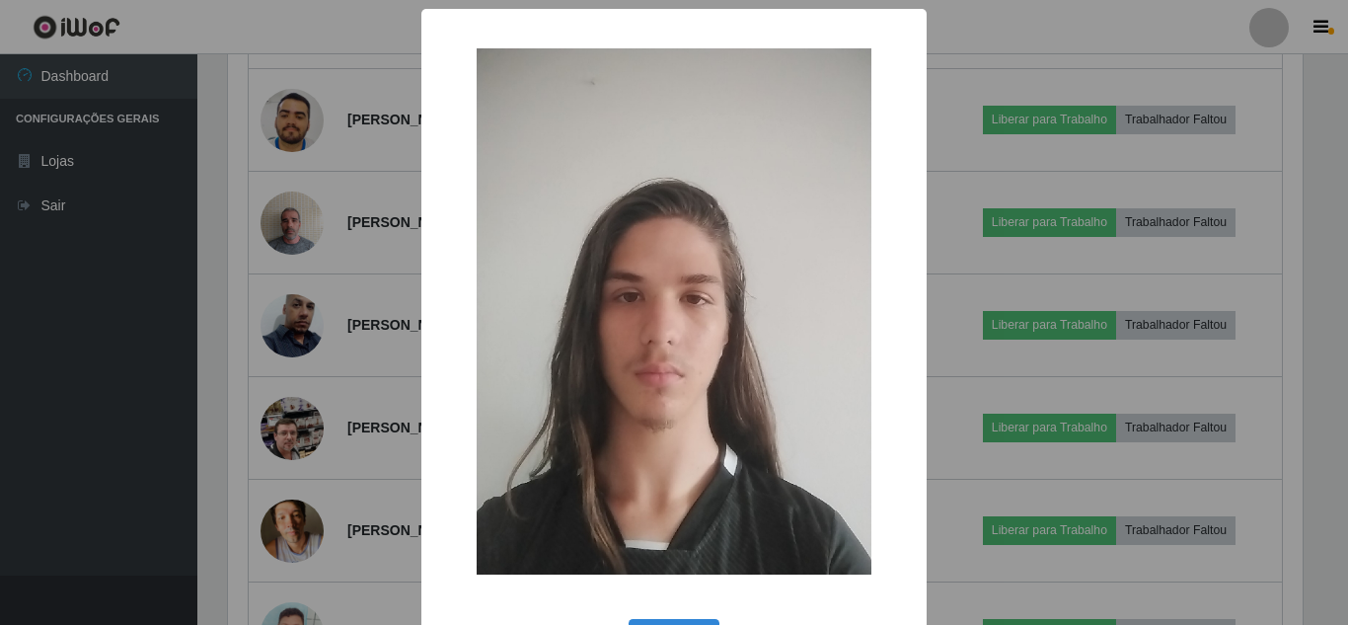
click at [308, 350] on div "× OK Cancel" at bounding box center [674, 312] width 1348 height 625
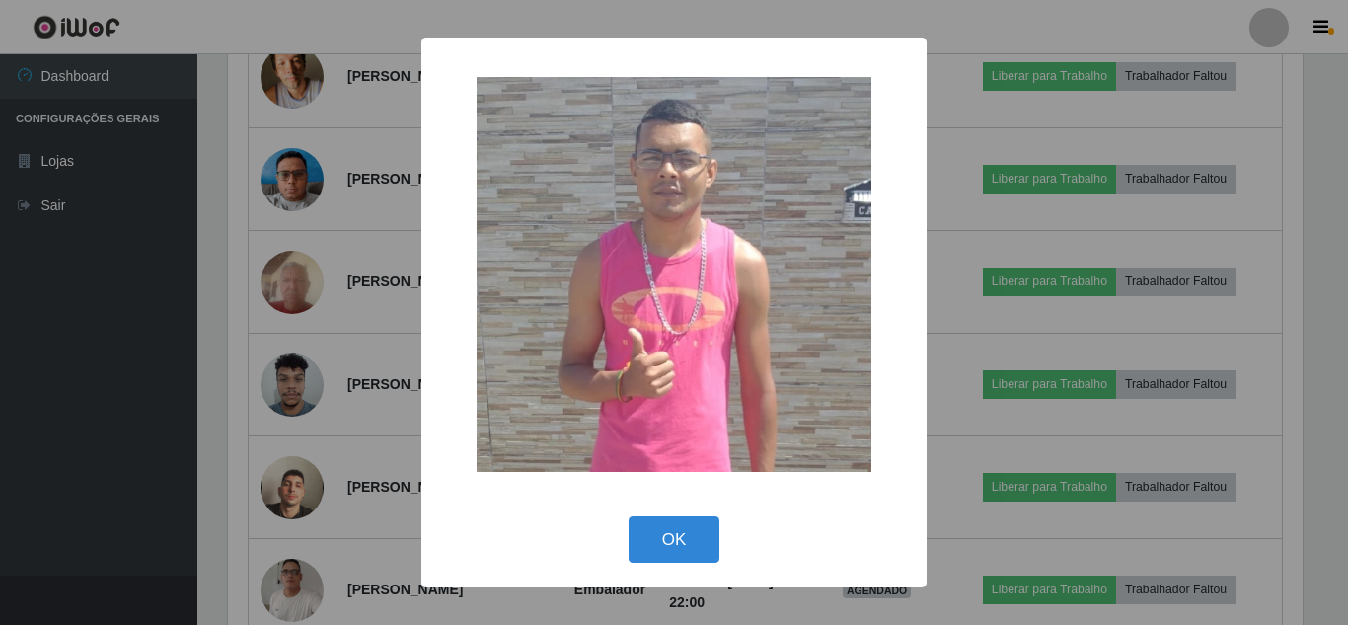
click at [287, 298] on div "× OK Cancel" at bounding box center [674, 312] width 1348 height 625
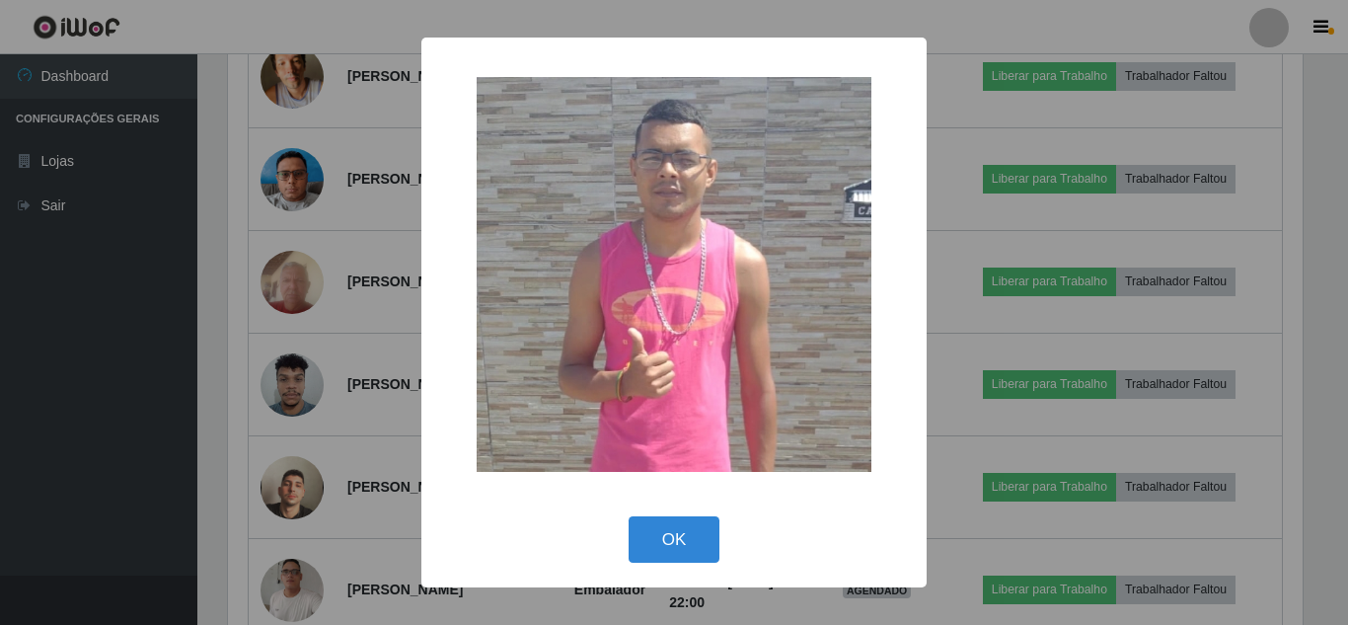
click at [287, 298] on div "× OK Cancel" at bounding box center [674, 312] width 1348 height 625
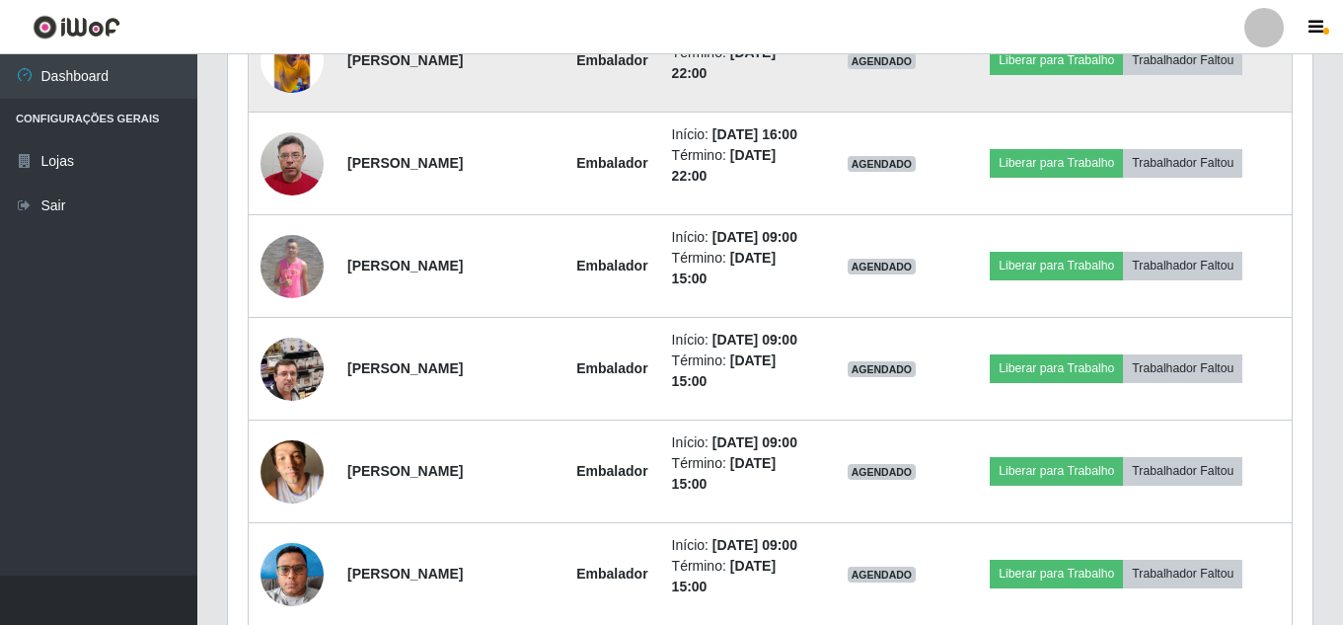
click at [282, 93] on img at bounding box center [292, 61] width 63 height 63
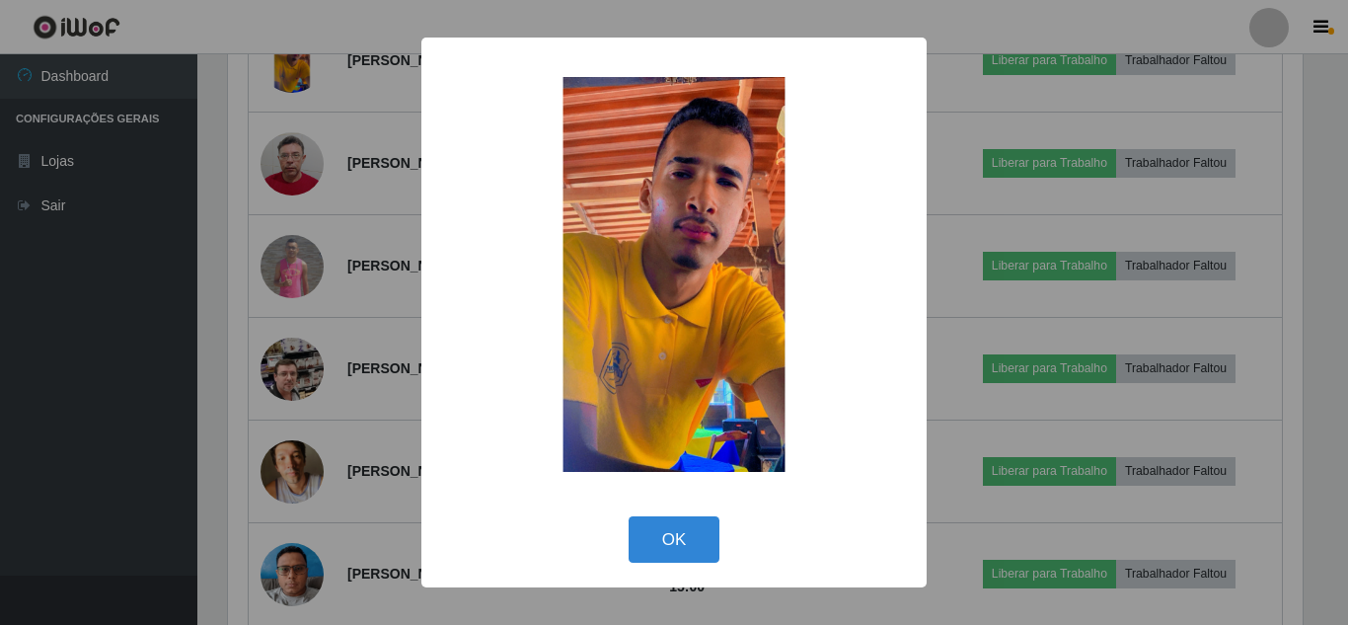
click at [465, 358] on div "×" at bounding box center [674, 274] width 466 height 434
click at [397, 349] on div "× OK Cancel" at bounding box center [674, 312] width 1348 height 625
